Goal: Information Seeking & Learning: Learn about a topic

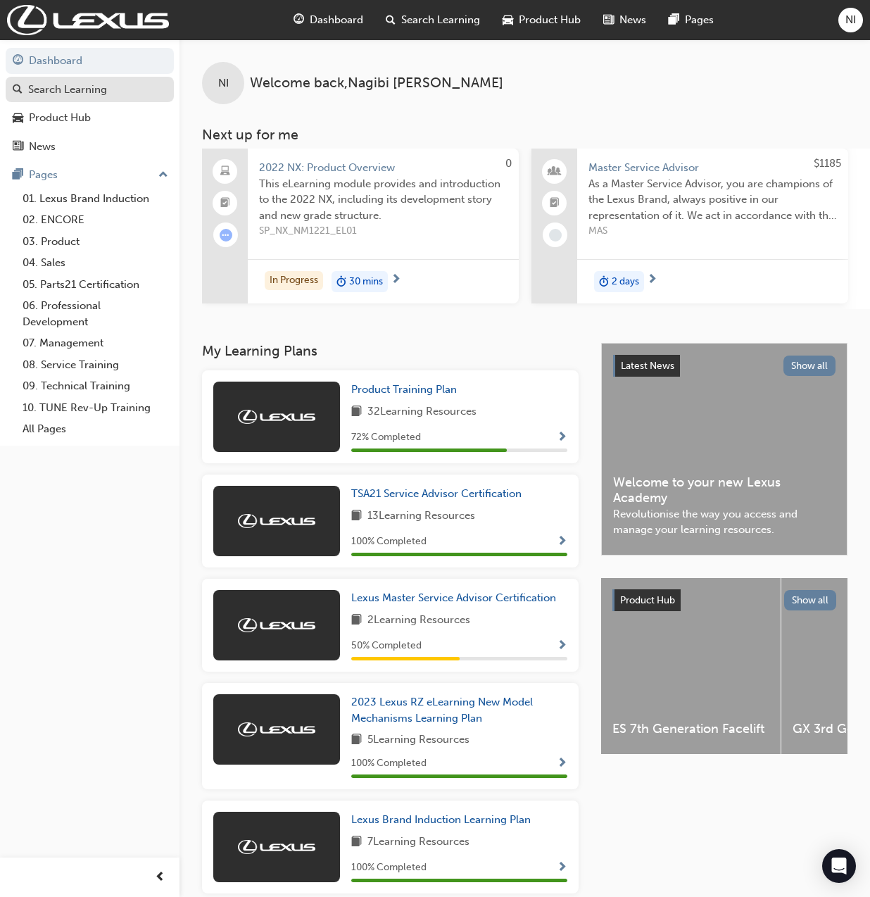
click at [71, 88] on div "Search Learning" at bounding box center [67, 90] width 79 height 16
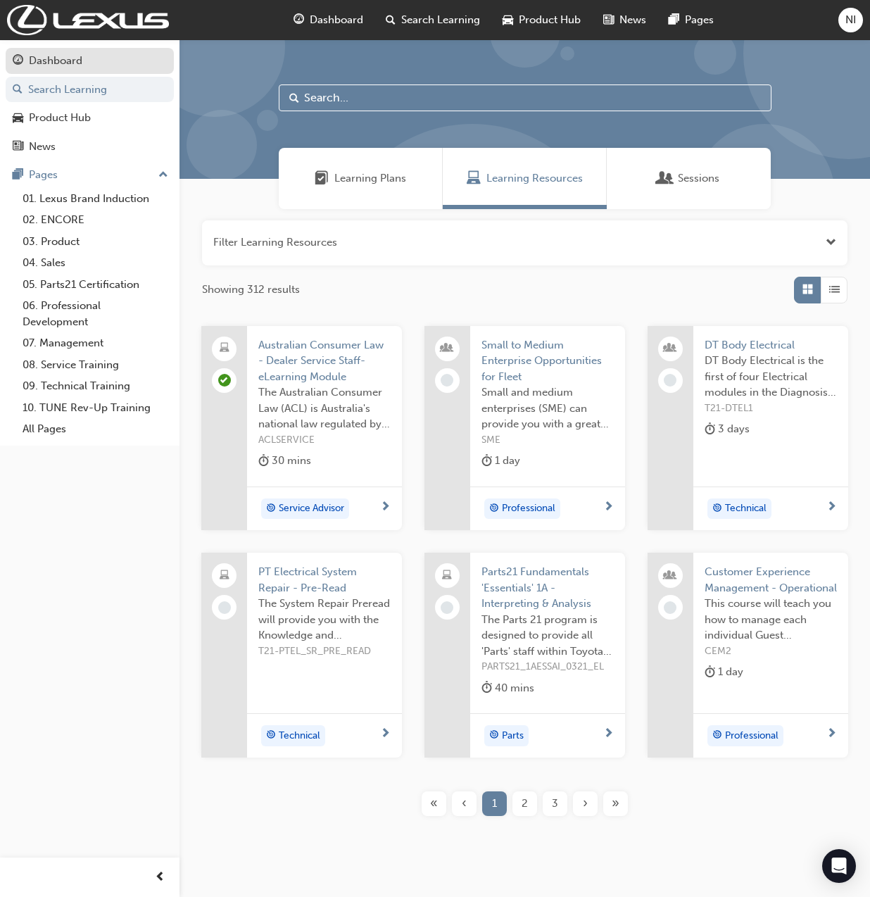
click at [62, 57] on div "Dashboard" at bounding box center [55, 61] width 53 height 16
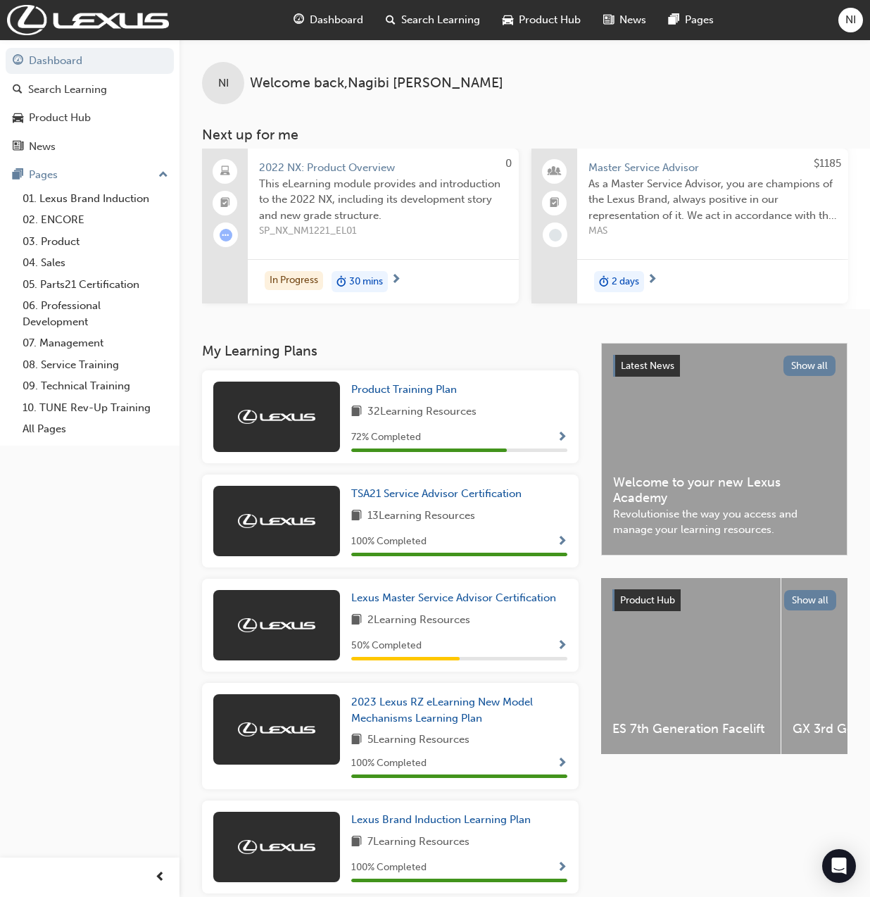
click at [843, 25] on div "NI" at bounding box center [850, 20] width 25 height 25
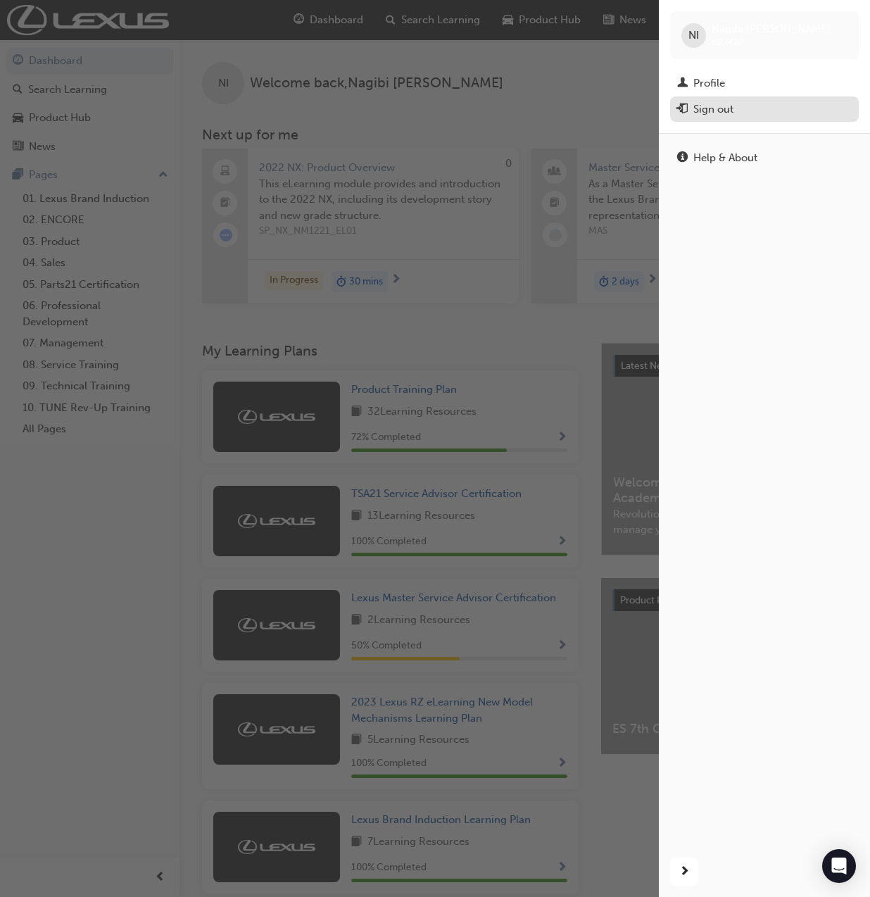
click at [722, 117] on button "Sign out" at bounding box center [764, 109] width 189 height 26
